Goal: Use online tool/utility: Utilize a website feature to perform a specific function

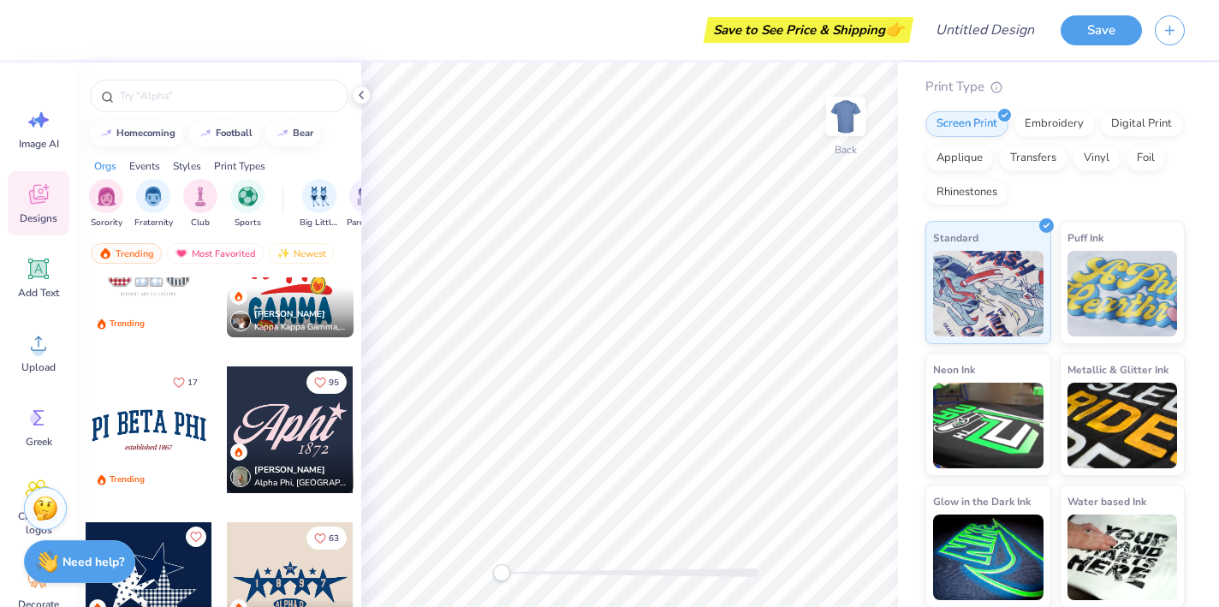
scroll to position [2262, 0]
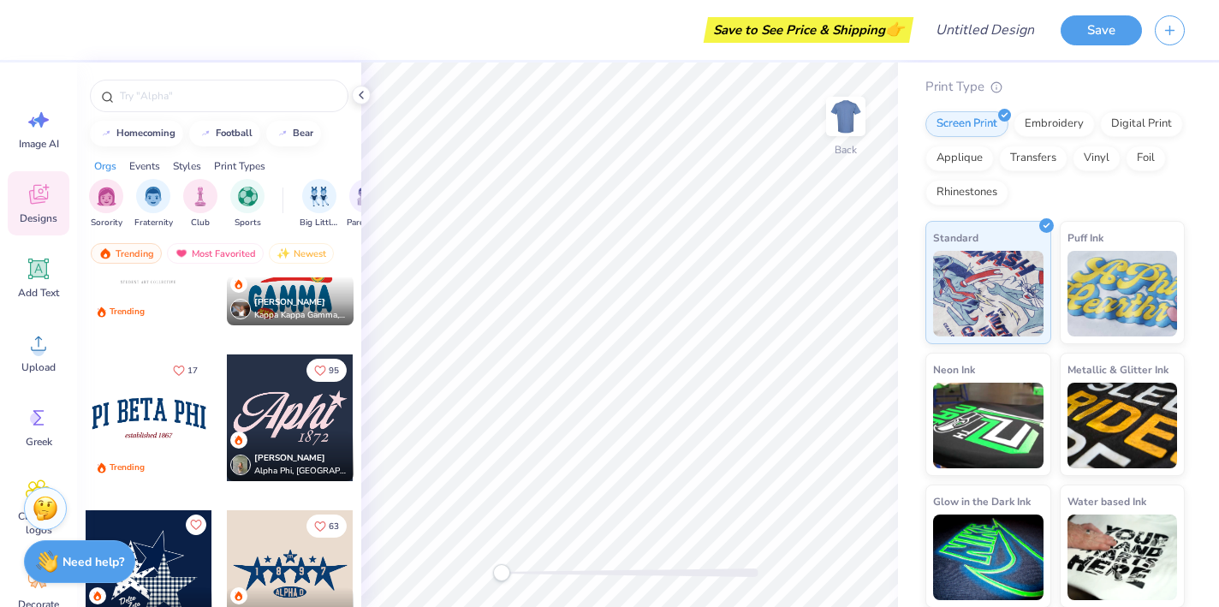
click at [178, 427] on div at bounding box center [149, 418] width 127 height 127
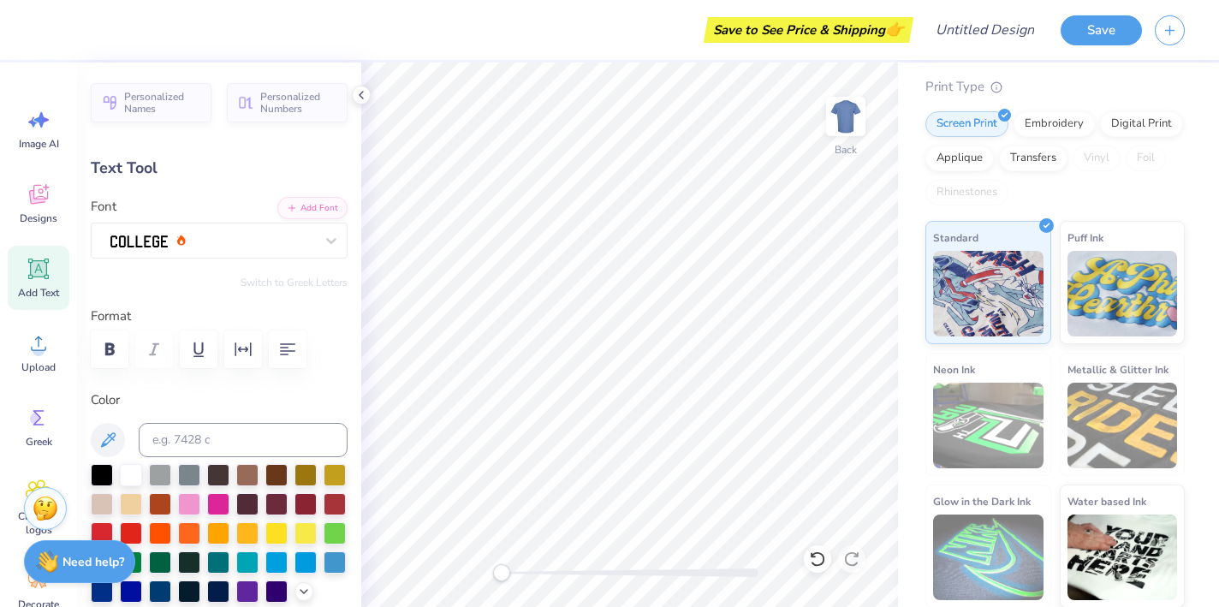
scroll to position [0, 3]
type input "4.30"
type input "0.50"
type input "5.82"
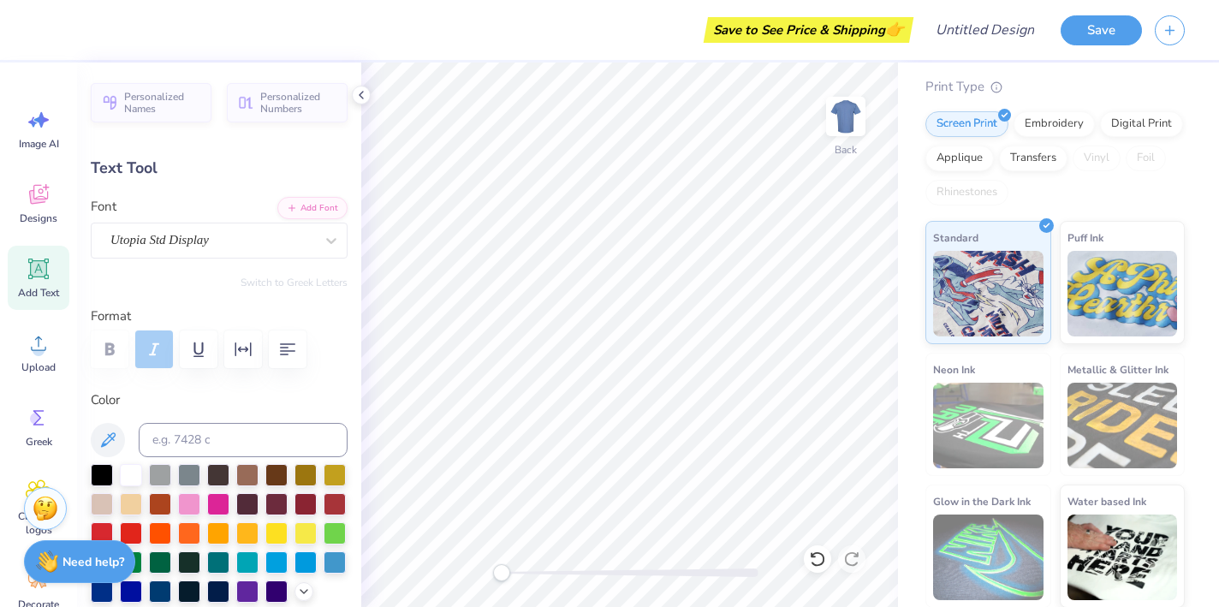
type input "10.37"
type input "1.81"
type input "3.00"
type textarea "DELTA DELTA PHI"
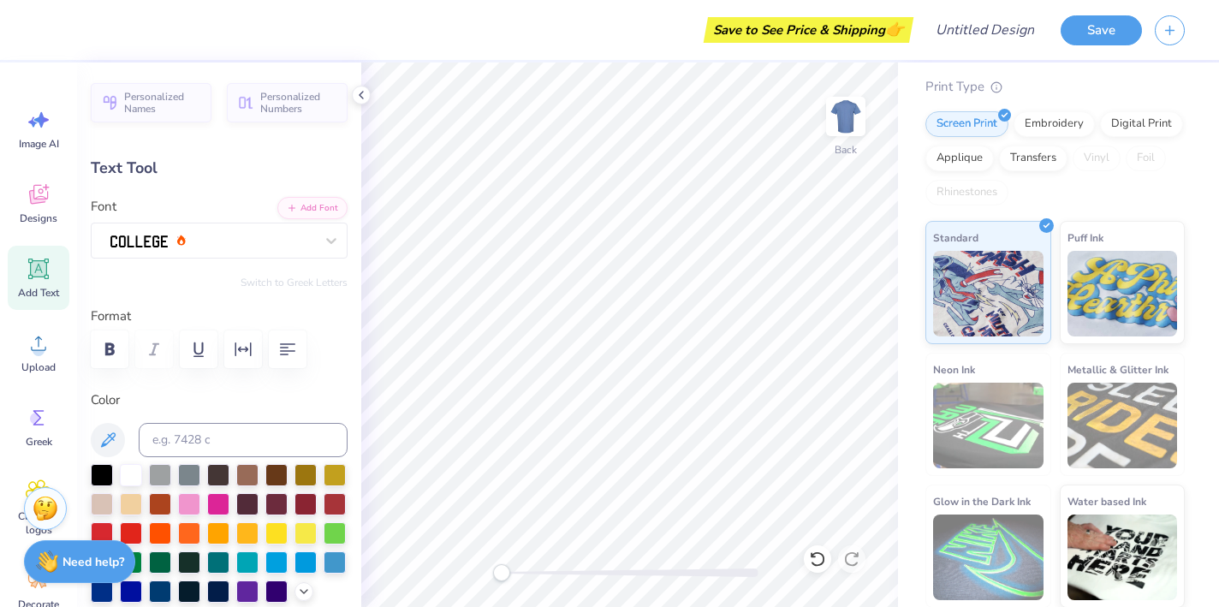
scroll to position [0, 5]
type input "14.17"
type input "1.68"
type input "3.06"
type textarea "DELTA DELTA SIGMA"
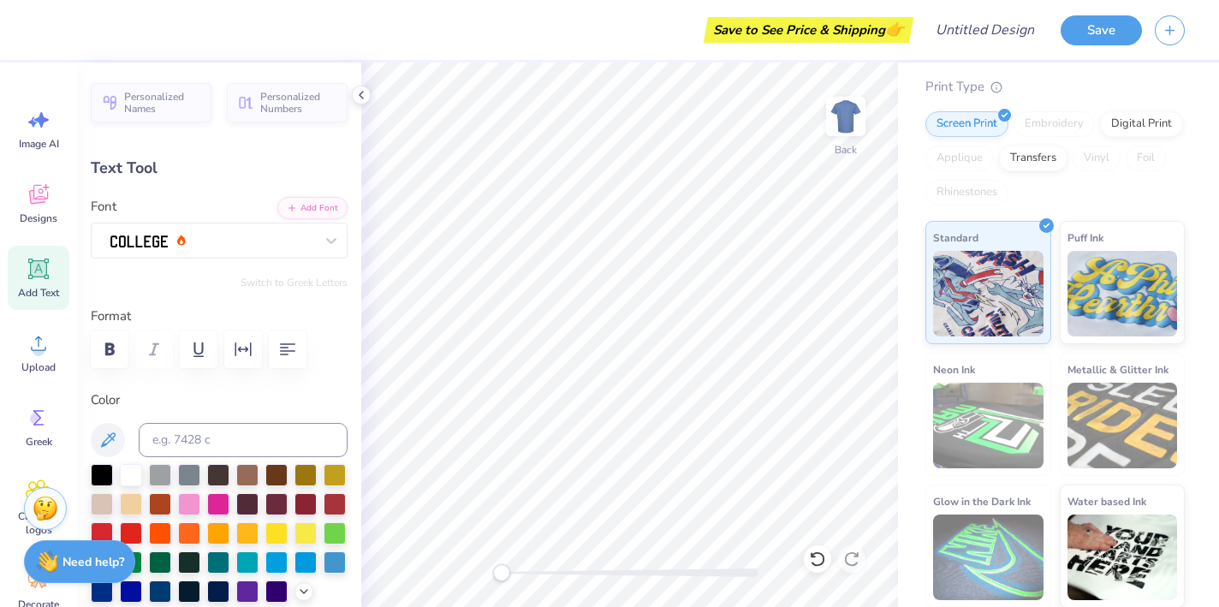
scroll to position [0, 7]
type input "4.30"
type input "0.50"
type input "5.82"
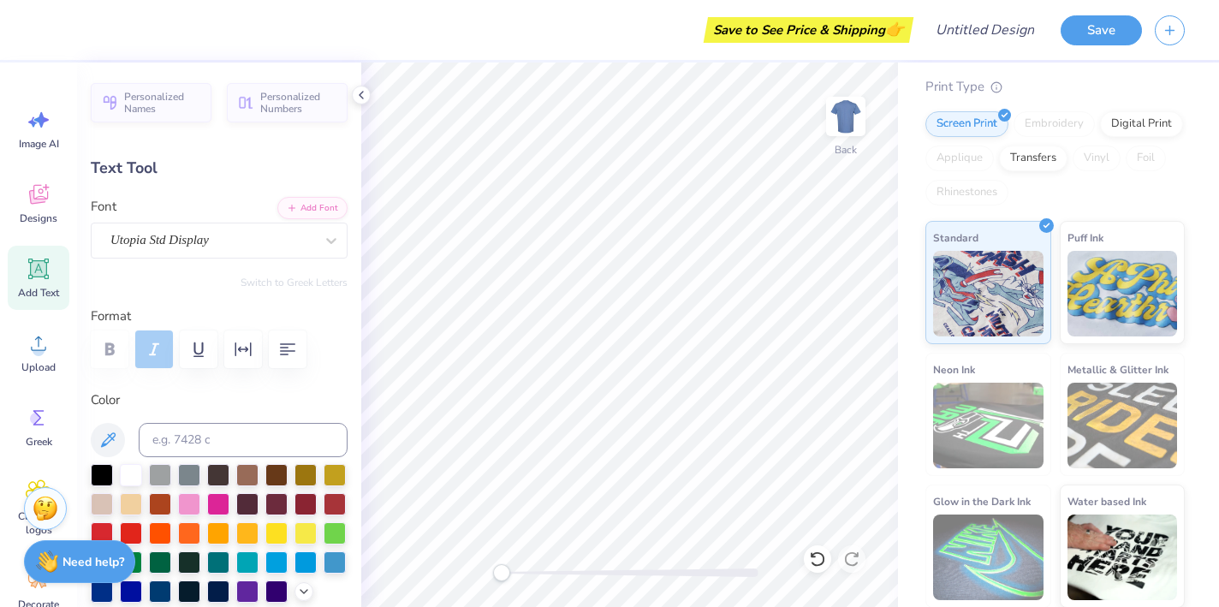
type textarea "e"
type textarea "UW MADISON"
click at [35, 120] on icon at bounding box center [41, 119] width 15 height 15
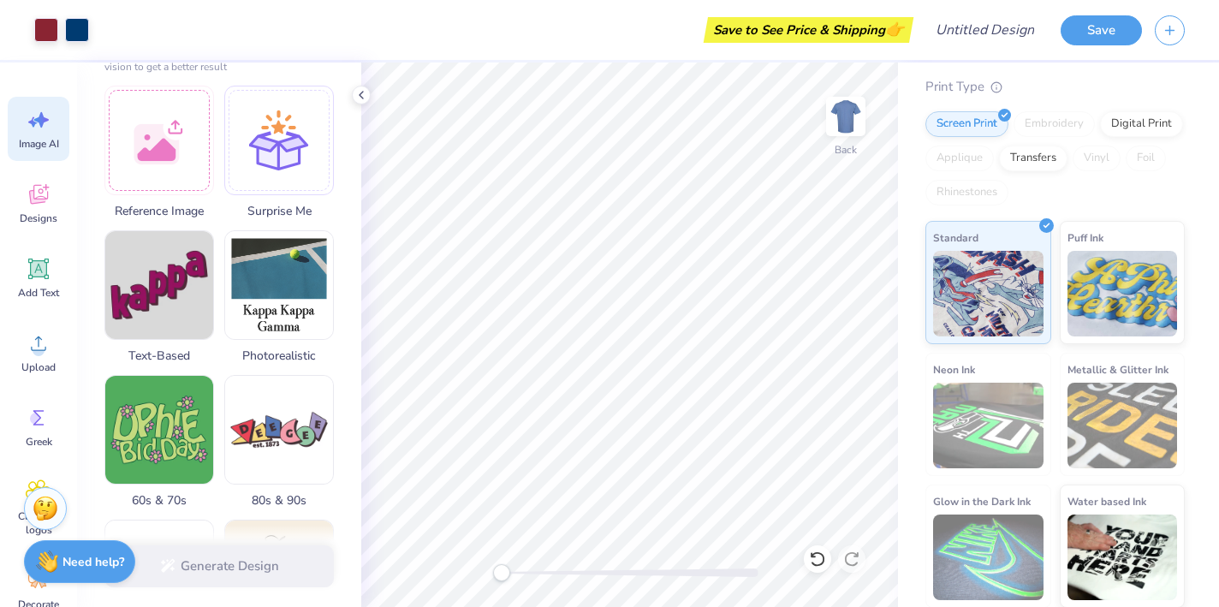
scroll to position [86, 0]
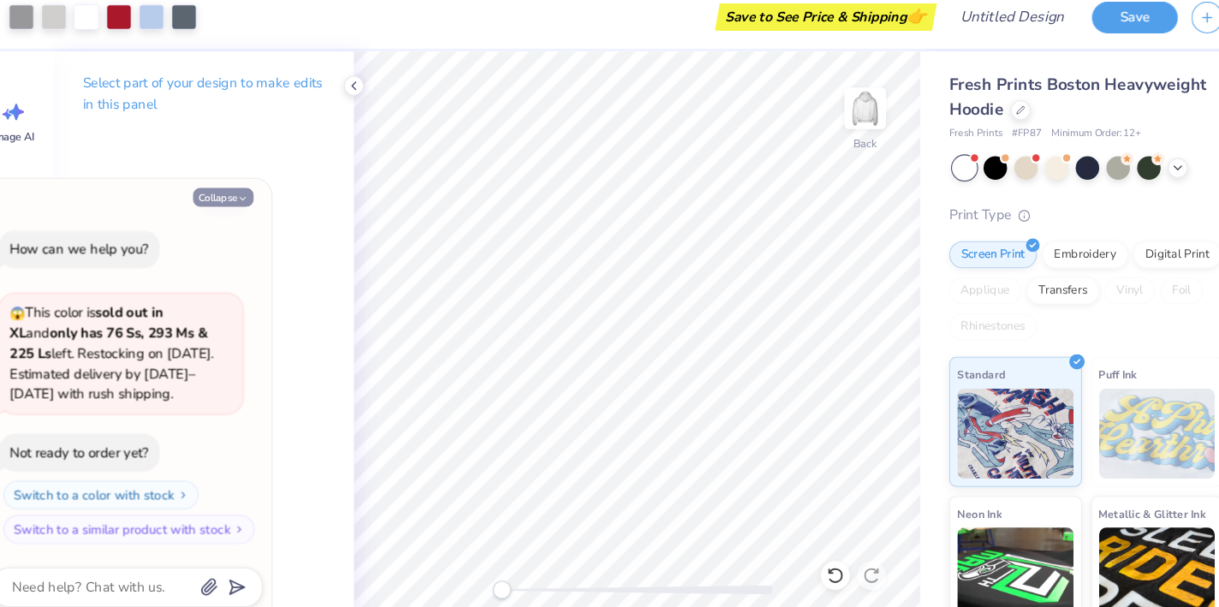
click at [251, 197] on icon "button" at bounding box center [256, 202] width 10 height 10
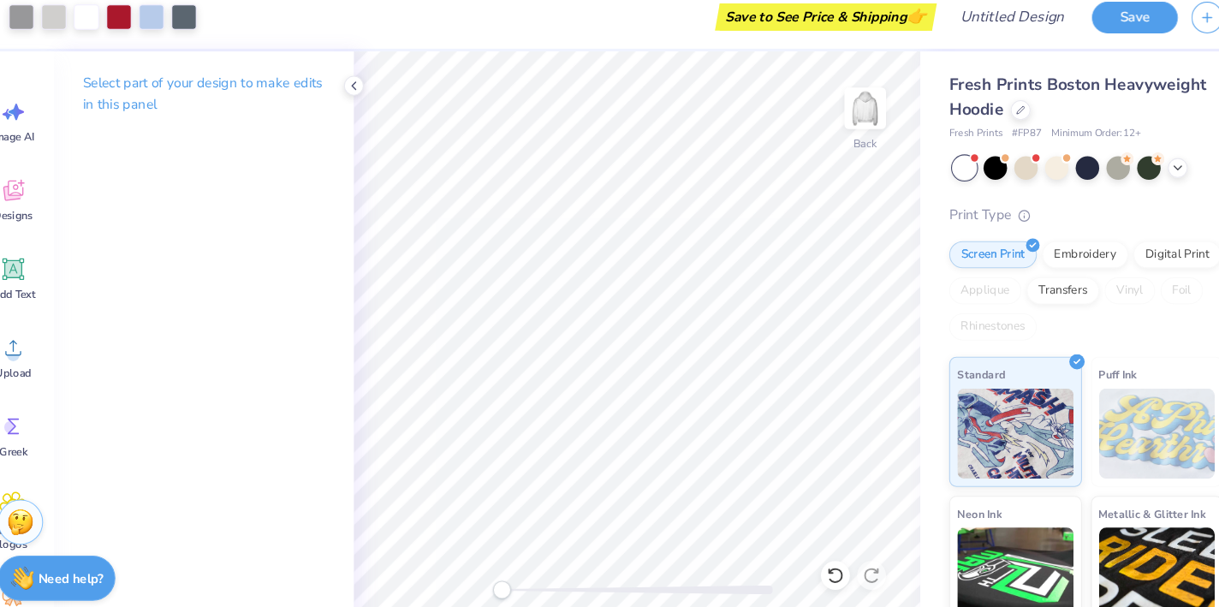
type textarea "x"
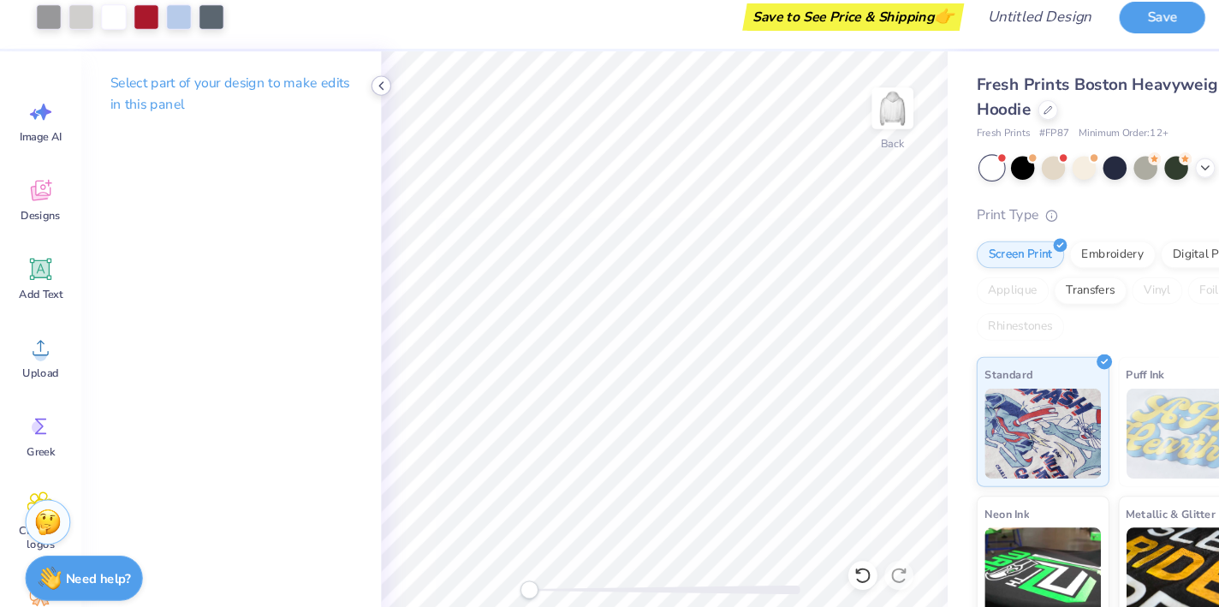
click at [361, 92] on polyline at bounding box center [361, 95] width 3 height 7
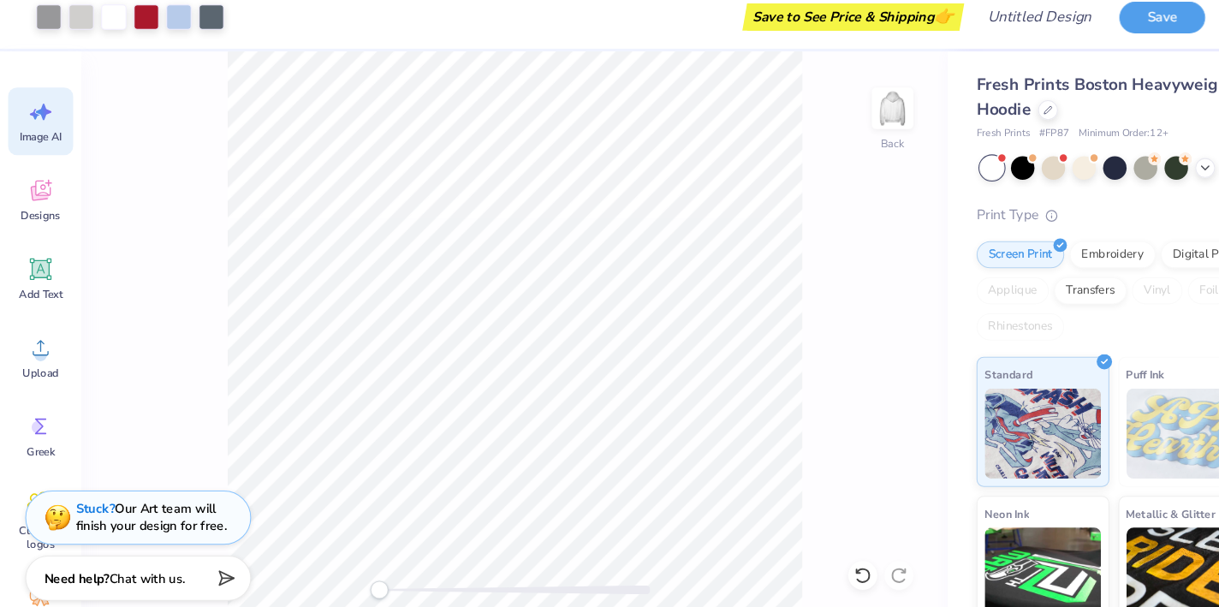
click at [37, 121] on div "Image AI" at bounding box center [39, 129] width 62 height 64
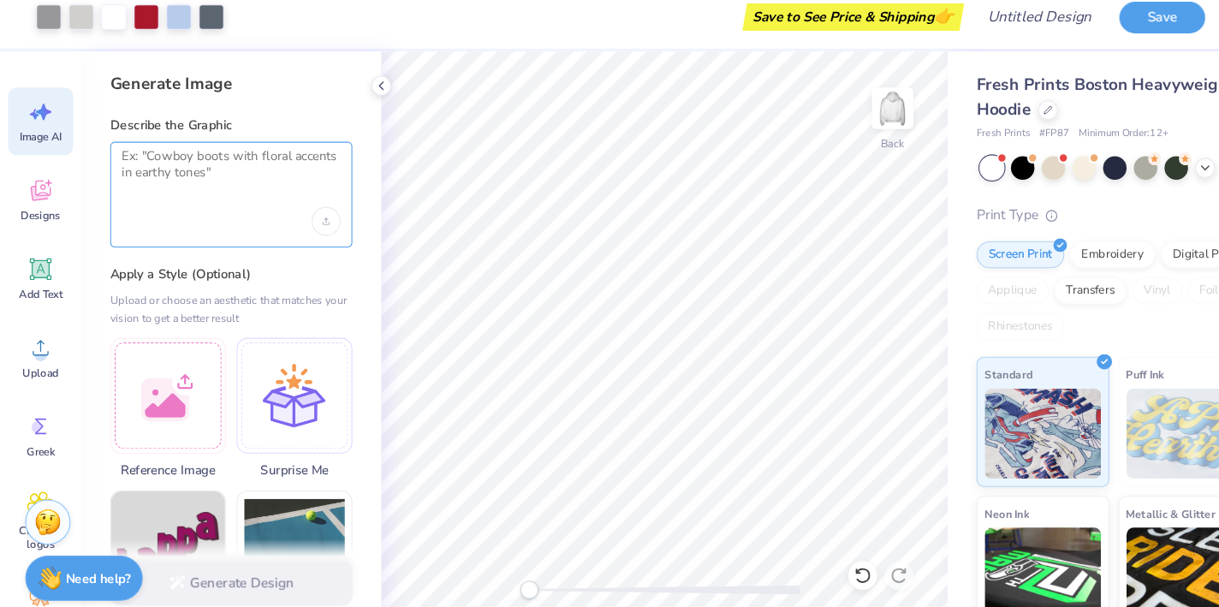
click at [200, 154] on textarea at bounding box center [219, 175] width 207 height 43
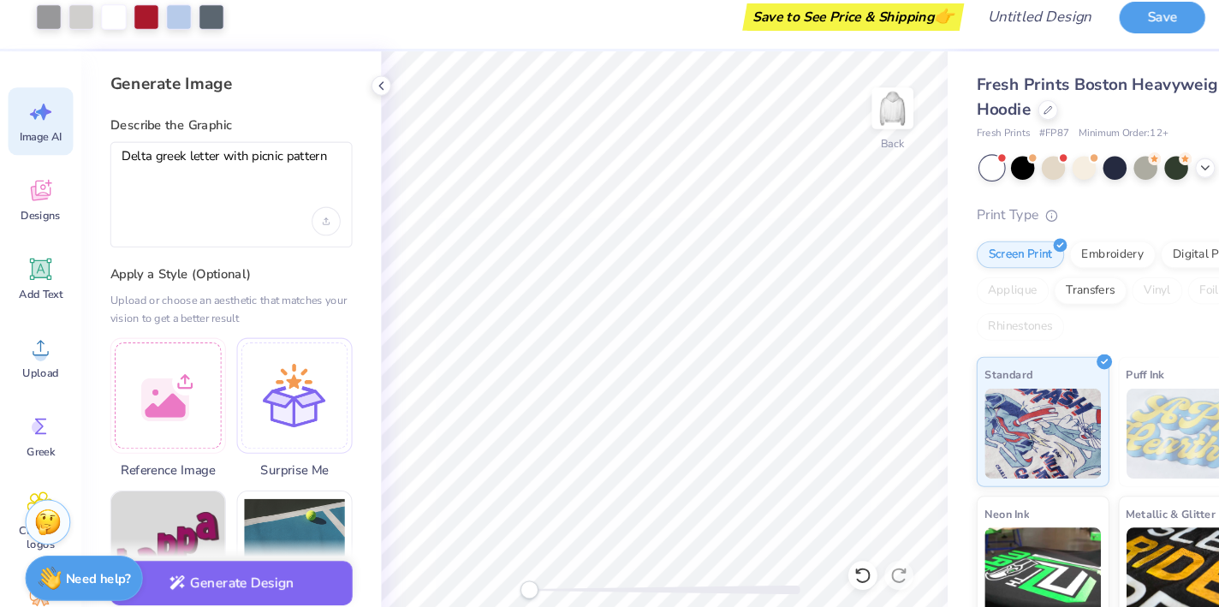
click at [322, 210] on div at bounding box center [219, 223] width 207 height 27
click at [310, 210] on div "Upload image" at bounding box center [308, 223] width 27 height 27
click at [295, 154] on textarea "Delta greek letter with picnic pattern" at bounding box center [219, 175] width 207 height 43
click at [316, 154] on textarea "Delta greek letter with picnic pattern" at bounding box center [219, 175] width 207 height 43
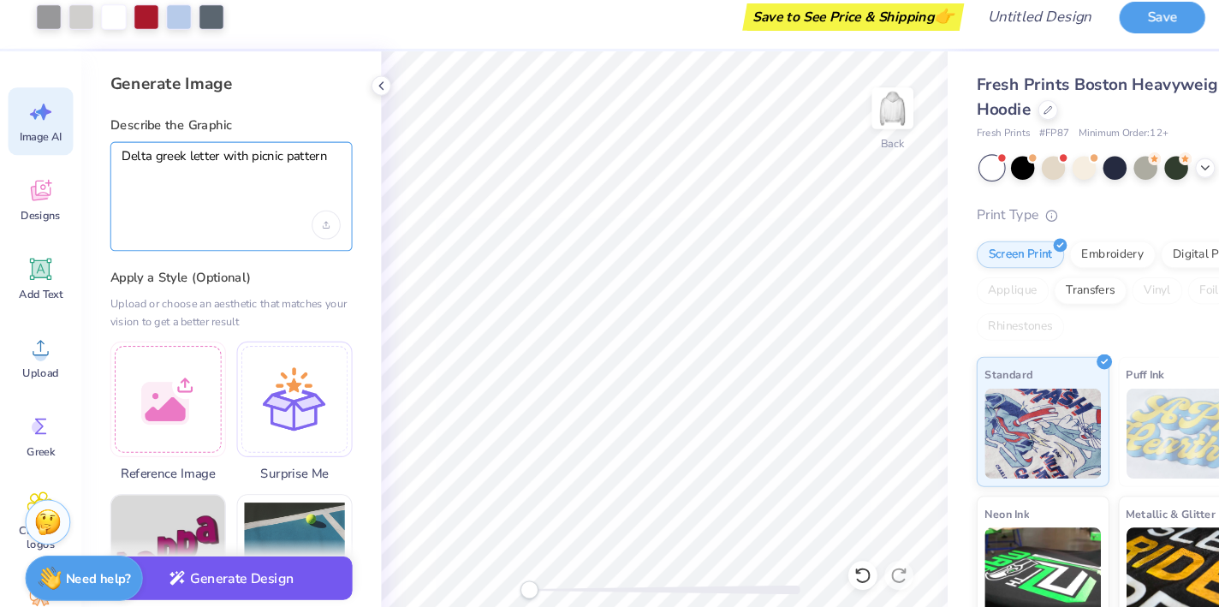
type textarea "Delta greek letter with picnic pattern"
click at [305, 545] on button "Generate Design" at bounding box center [218, 562] width 229 height 42
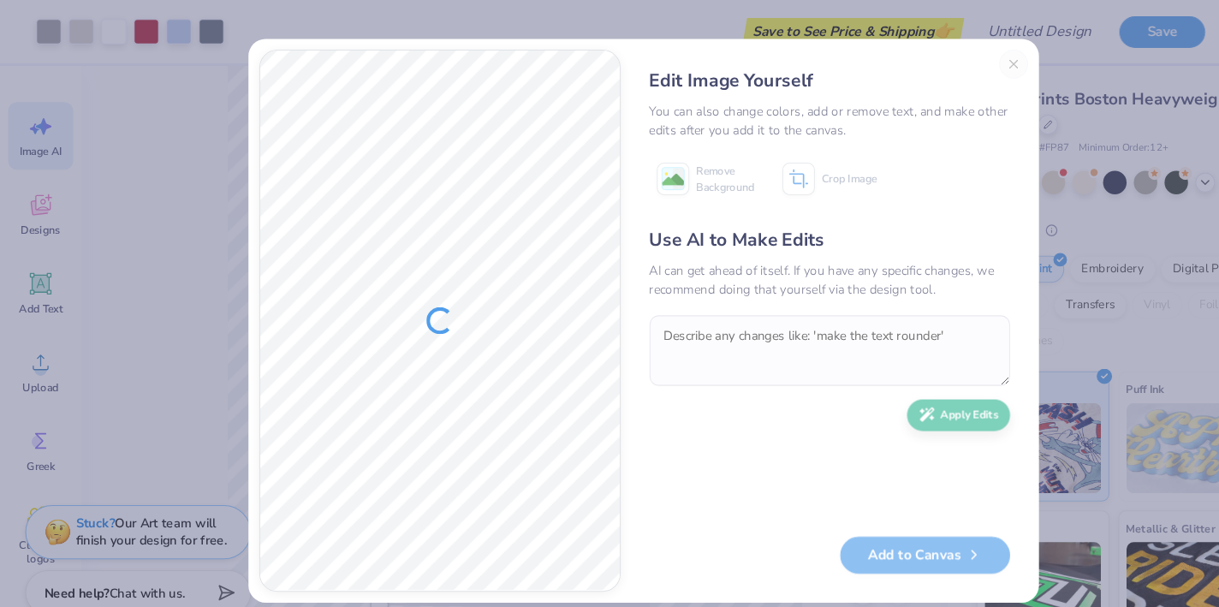
click at [961, 57] on div "Edit Image Yourself You can also change colors, add or remove text, and make ot…" at bounding box center [787, 304] width 376 height 514
click at [959, 58] on div "Edit Image Yourself You can also change colors, add or remove text, and make ot…" at bounding box center [787, 304] width 376 height 514
click at [958, 58] on div "Edit Image Yourself You can also change colors, add or remove text, and make ot…" at bounding box center [787, 304] width 376 height 514
click at [963, 16] on div "Edit Image Yourself You can also change colors, add or remove text, and make ot…" at bounding box center [609, 303] width 1219 height 607
